Goal: Task Accomplishment & Management: Complete application form

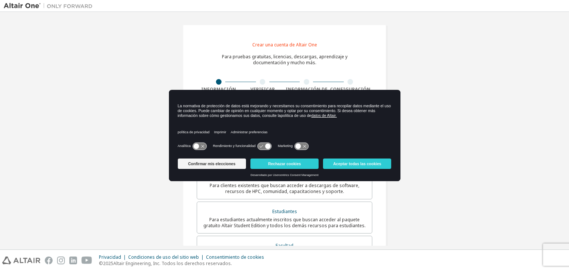
click at [452, 115] on div "Crear una cuenta de Altair One Para pruebas gratuitas, licencias, descargas, ap…" at bounding box center [285, 219] width 562 height 406
click at [337, 168] on button "Aceptar todas las cookies" at bounding box center [357, 163] width 68 height 10
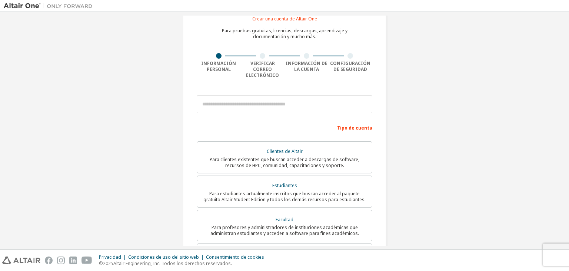
scroll to position [26, 0]
drag, startPoint x: 283, startPoint y: 94, endPoint x: 274, endPoint y: 97, distance: 9.0
click at [274, 97] on input "email" at bounding box center [285, 104] width 176 height 18
click at [280, 96] on input "email" at bounding box center [285, 104] width 176 height 18
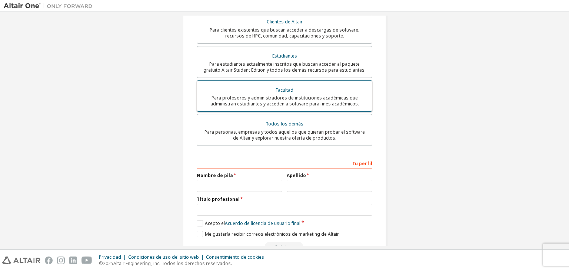
scroll to position [156, 0]
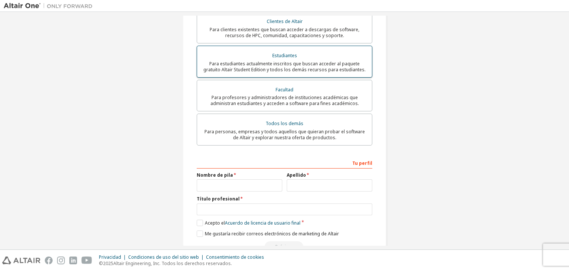
type input "**********"
click at [323, 62] on font "Para estudiantes actualmente inscritos que buscan acceder al paquete gratuito A…" at bounding box center [285, 66] width 162 height 12
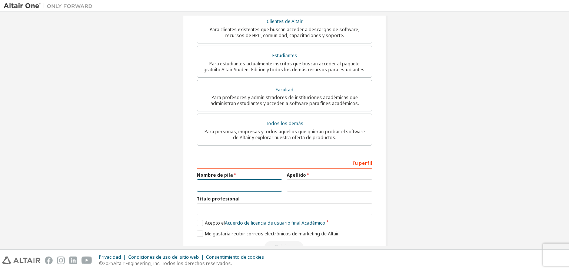
click at [258, 179] on input "text" at bounding box center [240, 185] width 86 height 12
type input "*******"
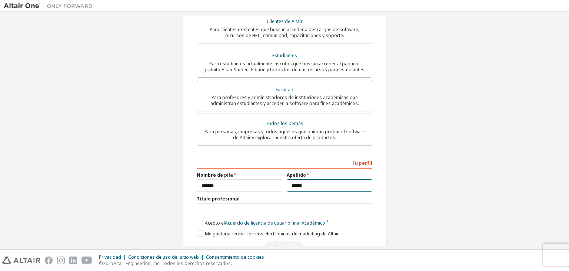
type input "******"
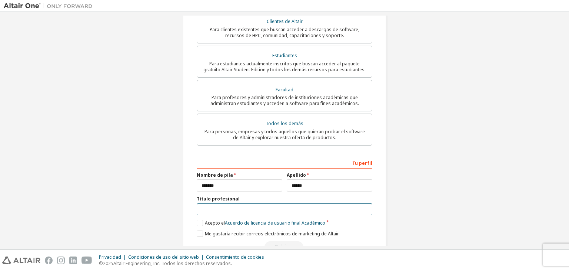
click at [222, 204] on input "text" at bounding box center [285, 209] width 176 height 12
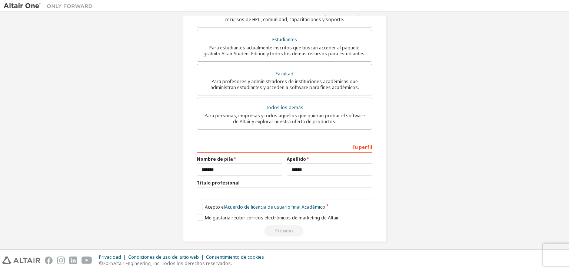
click at [413, 140] on div "**********" at bounding box center [285, 47] width 562 height 406
click at [199, 204] on label "Acepto el Acuerdo de licencia de usuario final Académico" at bounding box center [261, 207] width 129 height 6
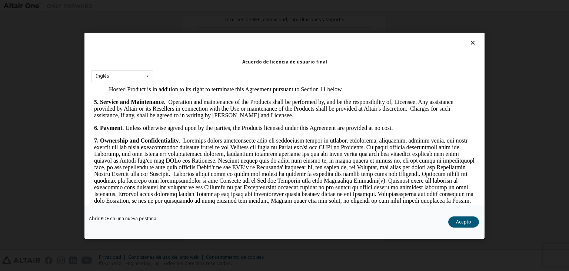
scroll to position [651, 0]
click at [140, 71] on div "Inglés Inglés" at bounding box center [122, 76] width 62 height 12
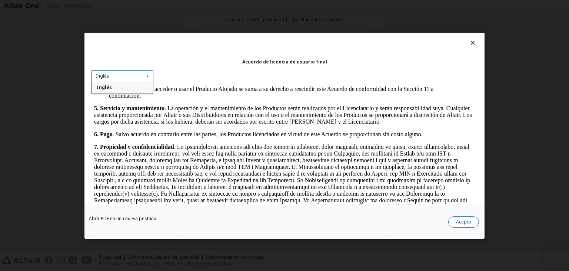
click at [459, 218] on font "Acepto" at bounding box center [463, 221] width 15 height 6
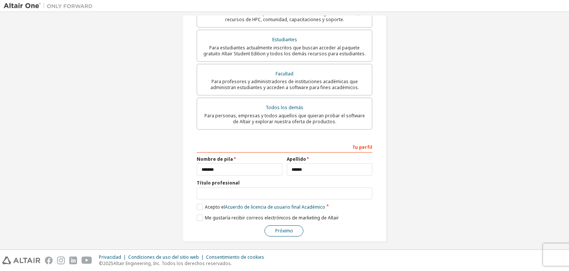
click at [283, 227] on font "Próximo" at bounding box center [284, 230] width 18 height 6
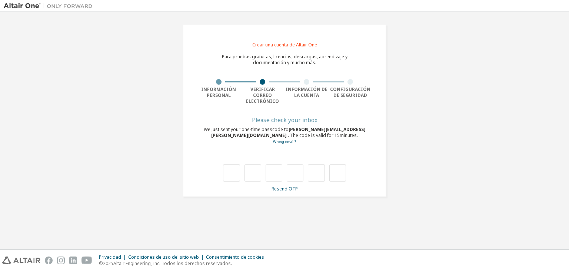
scroll to position [0, 0]
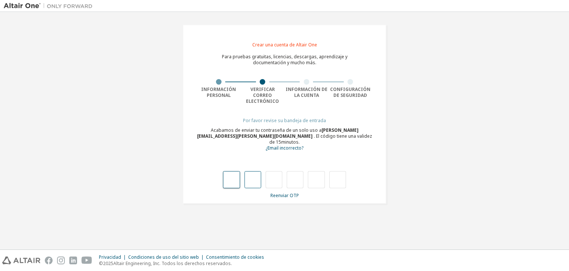
type input "*"
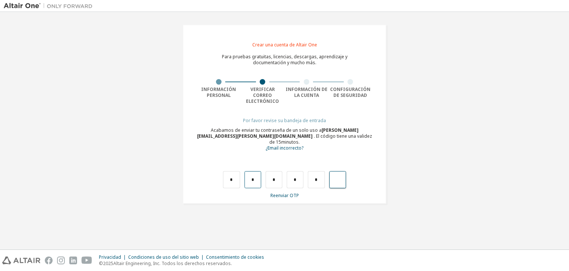
type input "*"
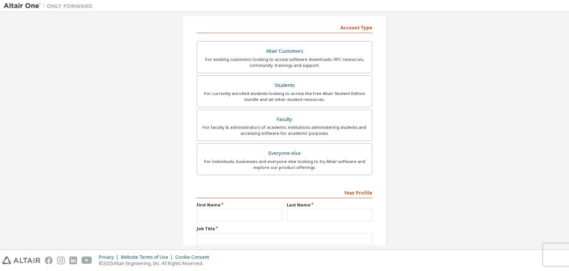
scroll to position [161, 0]
